Goal: Check status: Check status

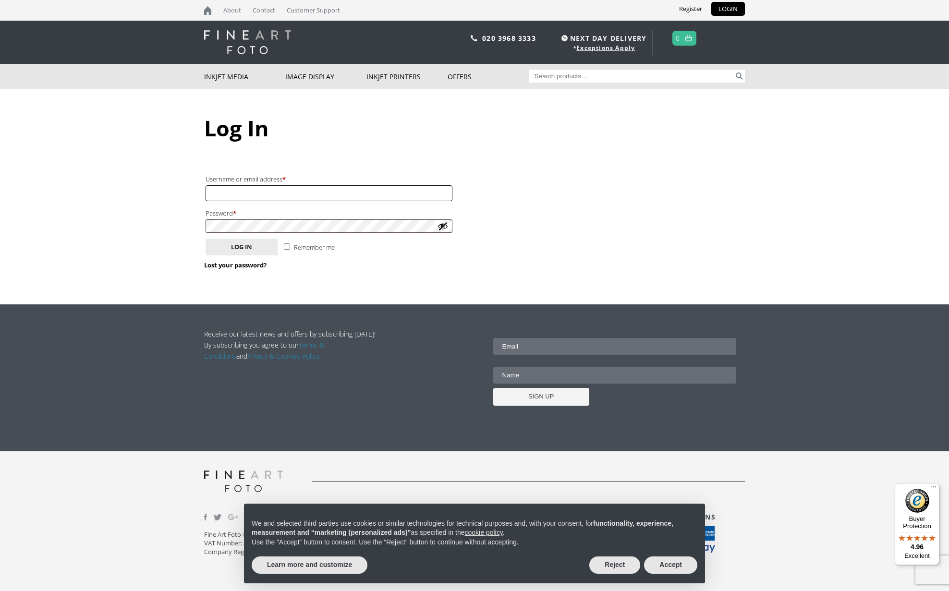
type input "[EMAIL_ADDRESS][DOMAIN_NAME]"
click at [241, 244] on button "Log in" at bounding box center [241, 247] width 72 height 17
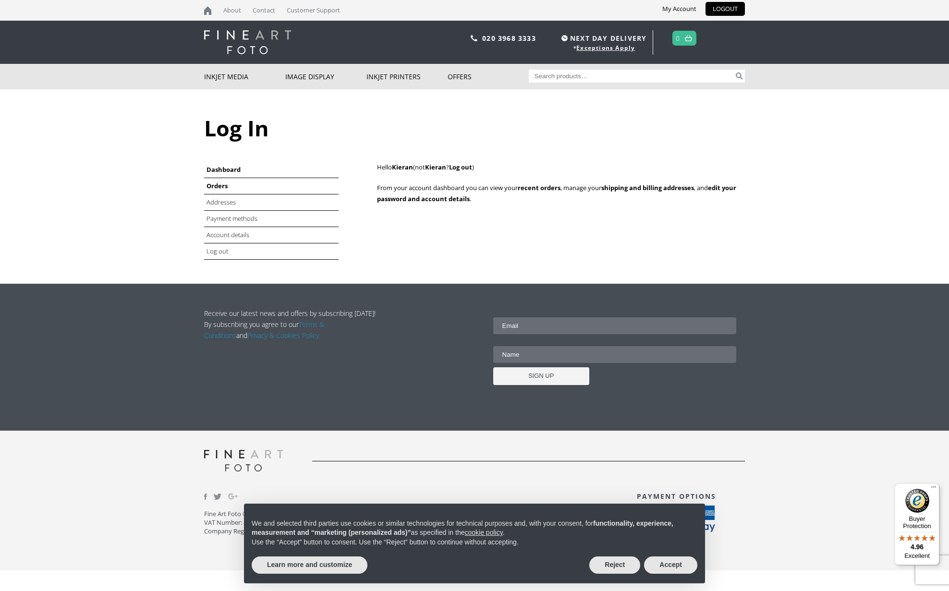
click at [221, 189] on link "Orders" at bounding box center [216, 185] width 21 height 9
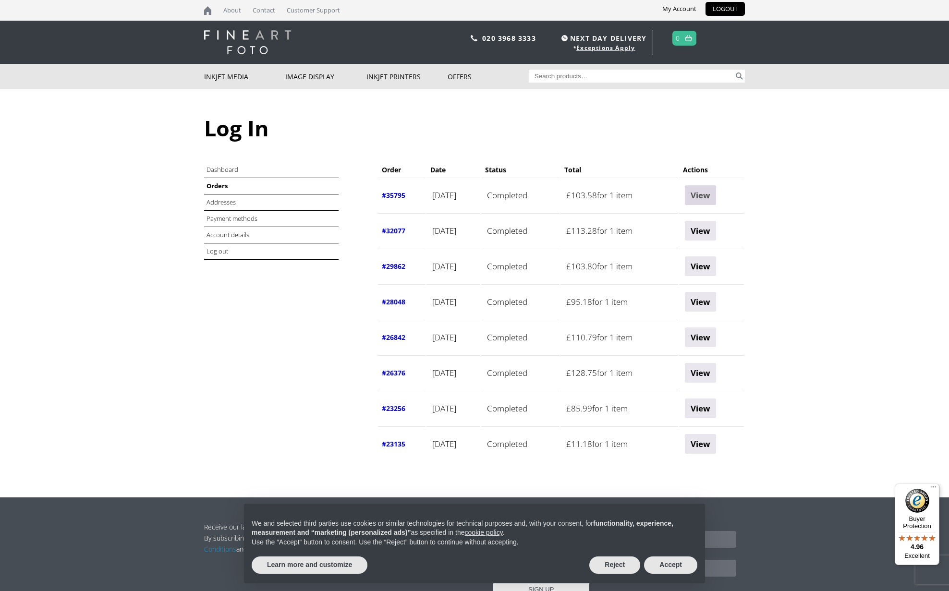
click at [713, 197] on link "View" at bounding box center [700, 195] width 31 height 20
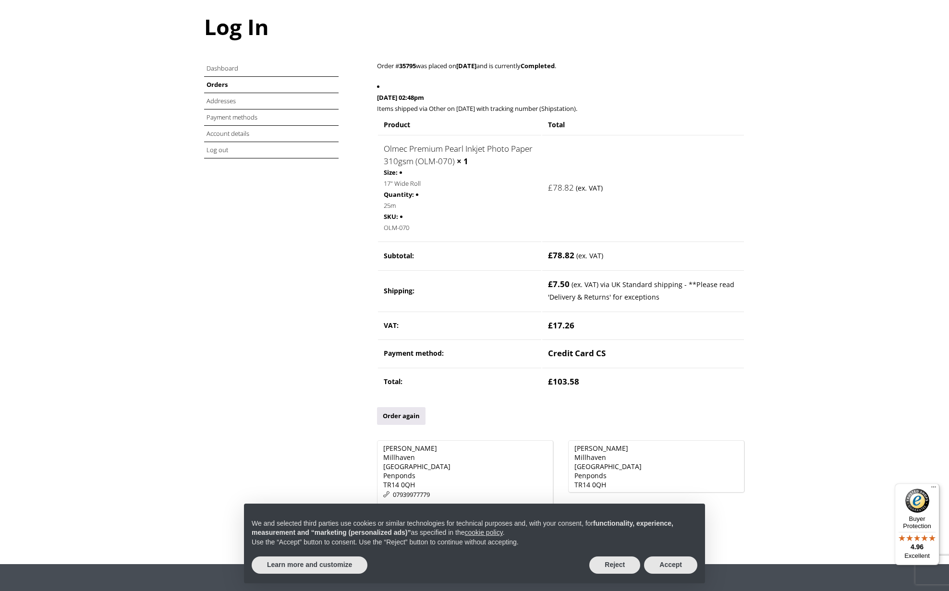
scroll to position [105, 0]
